Goal: Information Seeking & Learning: Find specific fact

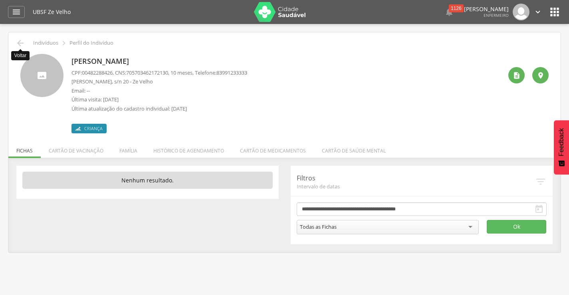
click at [20, 38] on icon "" at bounding box center [21, 43] width 10 height 10
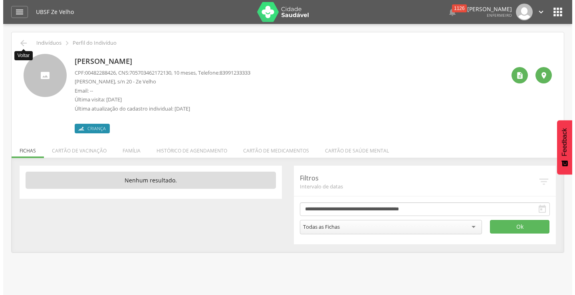
scroll to position [24, 0]
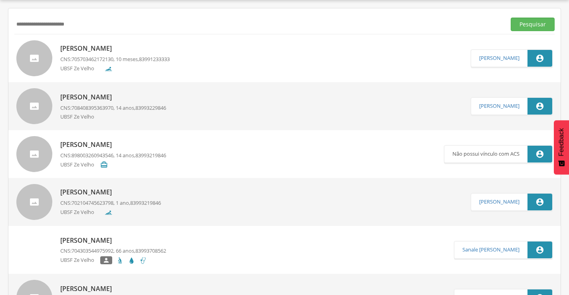
drag, startPoint x: 87, startPoint y: 24, endPoint x: 7, endPoint y: 27, distance: 80.8
click at [7, 27] on div " Supervisão  Distritos  Ubs Coordenador: - Queimadas / PB Intervalo de Tempo…" at bounding box center [284, 147] width 569 height 295
click at [541, 27] on button "Pesquisar" at bounding box center [533, 25] width 44 height 14
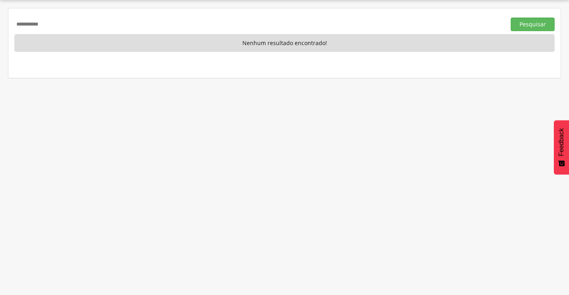
drag, startPoint x: 45, startPoint y: 25, endPoint x: 7, endPoint y: 24, distance: 38.0
click at [7, 24] on div " Supervisão  Distritos  Ubs Coordenador: - Queimadas / PB Intervalo de Tempo…" at bounding box center [284, 147] width 569 height 295
type input "**********"
click at [511, 18] on button "Pesquisar" at bounding box center [533, 25] width 44 height 14
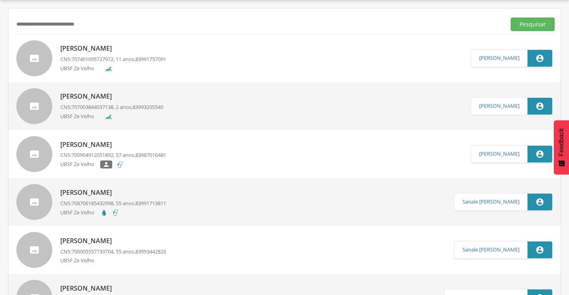
click at [142, 99] on p "[PERSON_NAME]" at bounding box center [111, 96] width 103 height 9
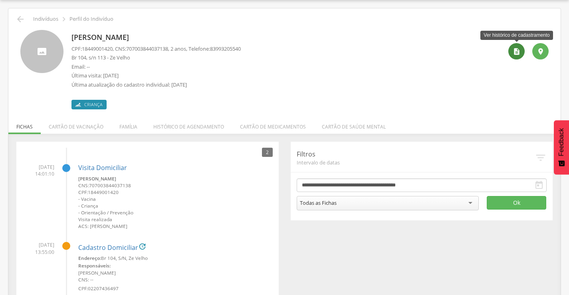
click at [521, 52] on div "" at bounding box center [517, 51] width 16 height 16
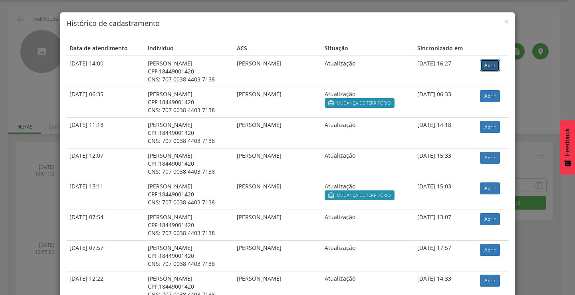
click at [484, 67] on link "Abrir" at bounding box center [490, 66] width 20 height 12
click at [505, 21] on span "×" at bounding box center [506, 21] width 5 height 11
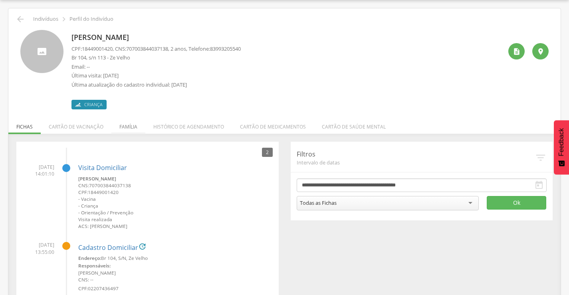
click at [123, 123] on li "Família" at bounding box center [128, 124] width 34 height 19
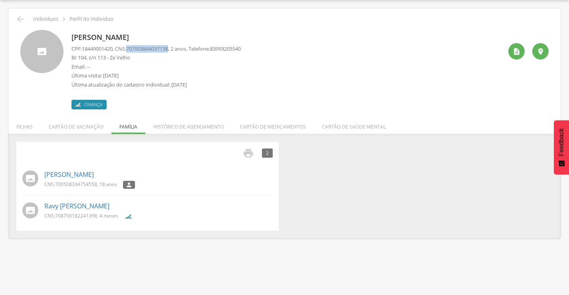
drag, startPoint x: 131, startPoint y: 48, endPoint x: 176, endPoint y: 48, distance: 44.4
click at [176, 48] on p "CPF: 18449001420 , CNS: 707003844037138 , 2 anos, Telefone: 83993205540" at bounding box center [156, 49] width 169 height 8
click at [174, 73] on p "Última visita: 01/10/2025" at bounding box center [156, 76] width 169 height 8
click at [23, 127] on li "Fichas" at bounding box center [24, 124] width 32 height 19
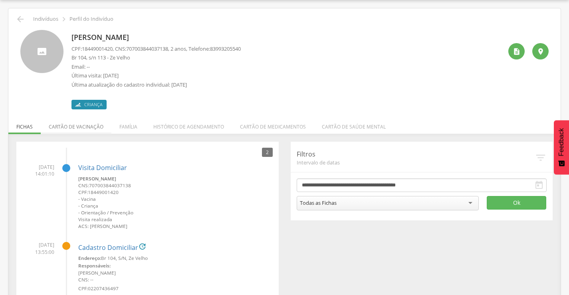
click at [63, 129] on li "Cartão de vacinação" at bounding box center [76, 124] width 71 height 19
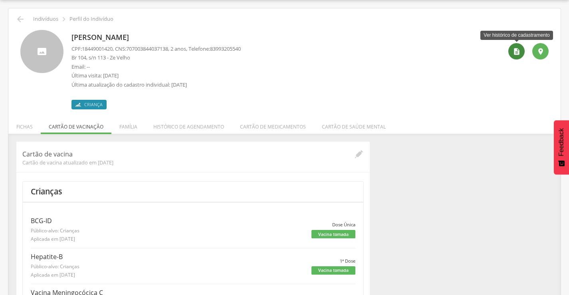
click at [516, 56] on div "" at bounding box center [517, 51] width 16 height 16
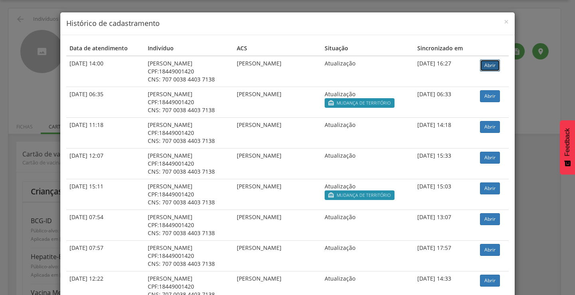
click at [484, 69] on link "Abrir" at bounding box center [490, 66] width 20 height 12
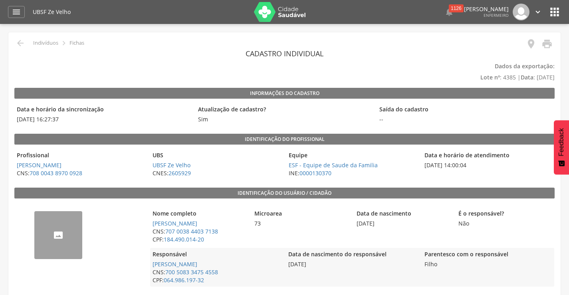
drag, startPoint x: 358, startPoint y: 223, endPoint x: 387, endPoint y: 221, distance: 29.6
click at [387, 221] on span "[DATE]" at bounding box center [403, 224] width 98 height 8
